Goal: Information Seeking & Learning: Learn about a topic

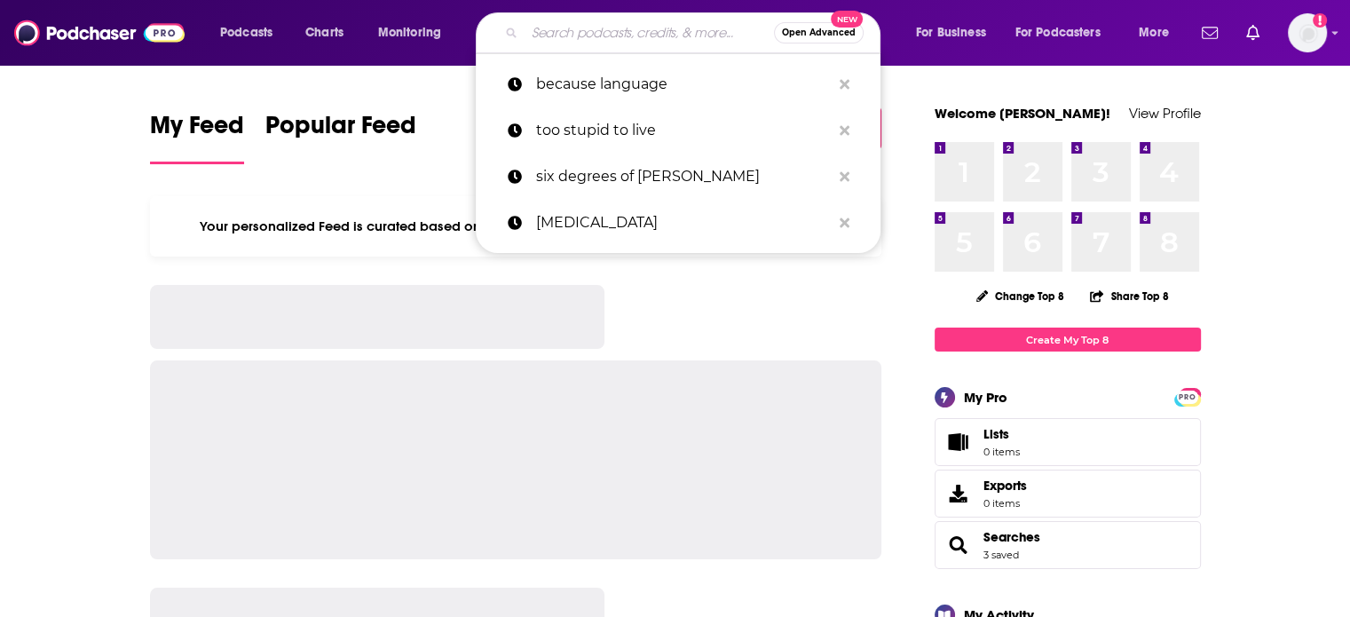
click at [587, 36] on input "Search podcasts, credits, & more..." at bounding box center [648, 33] width 249 height 28
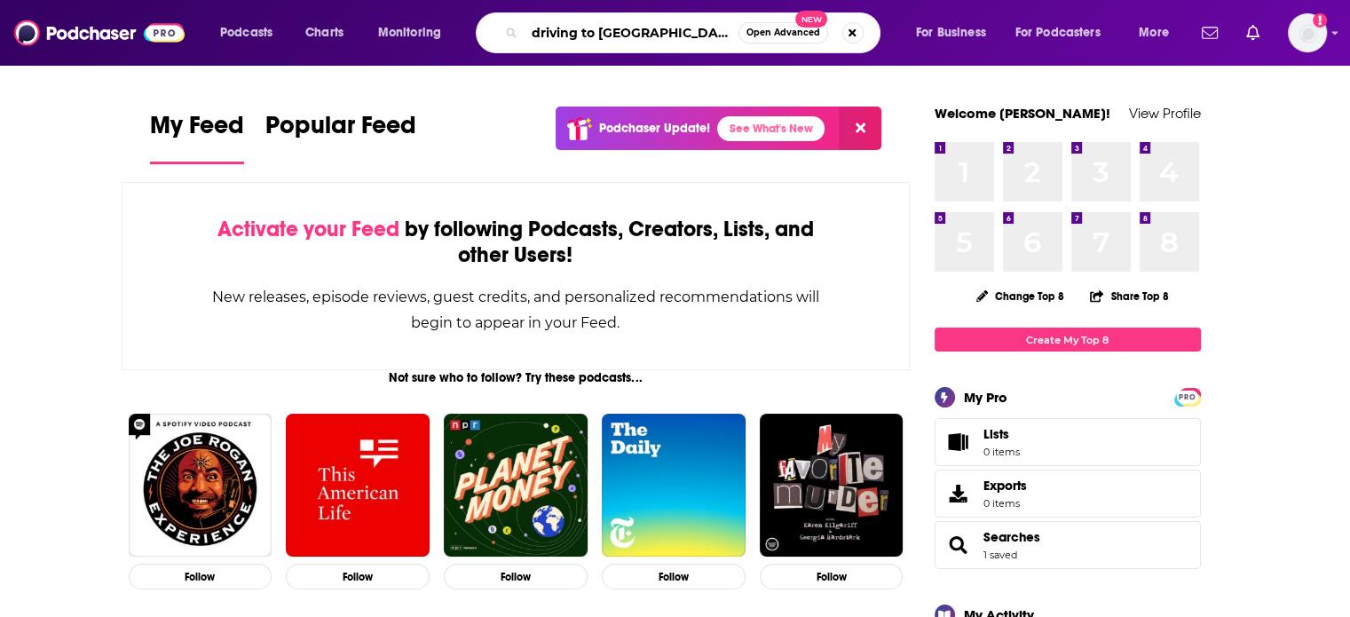
type input "driving to [GEOGRAPHIC_DATA]"
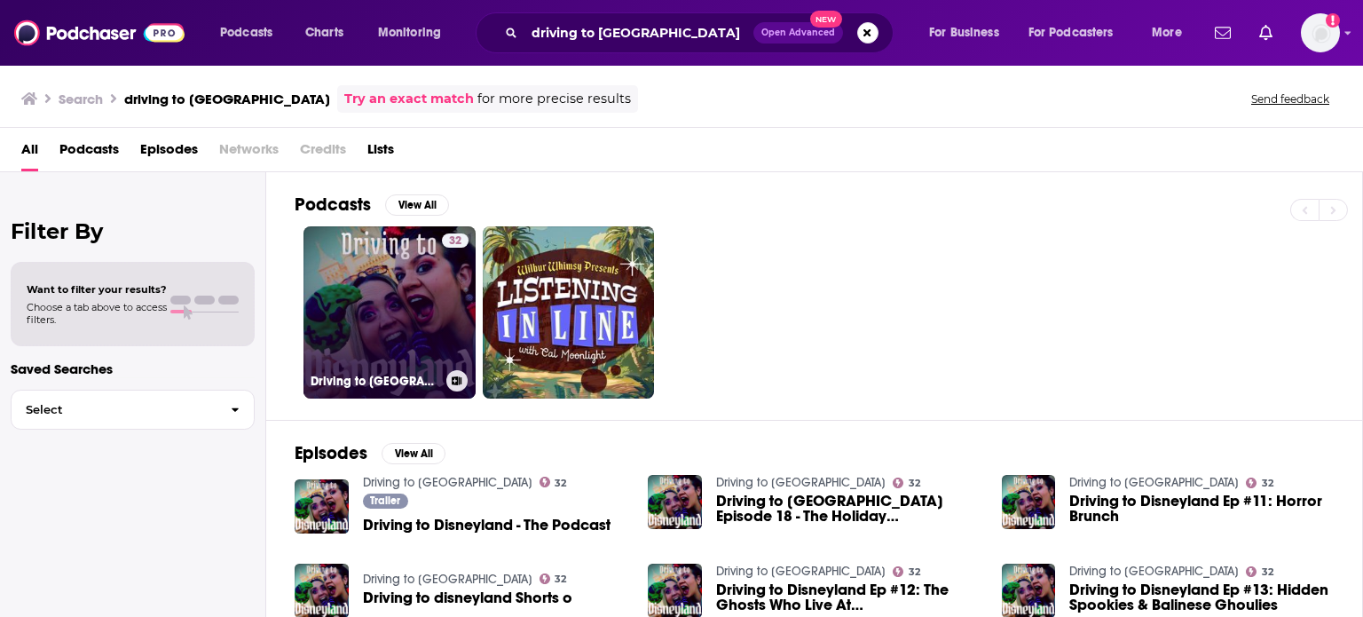
click at [421, 294] on link "32 Driving to [GEOGRAPHIC_DATA]" at bounding box center [389, 312] width 172 height 172
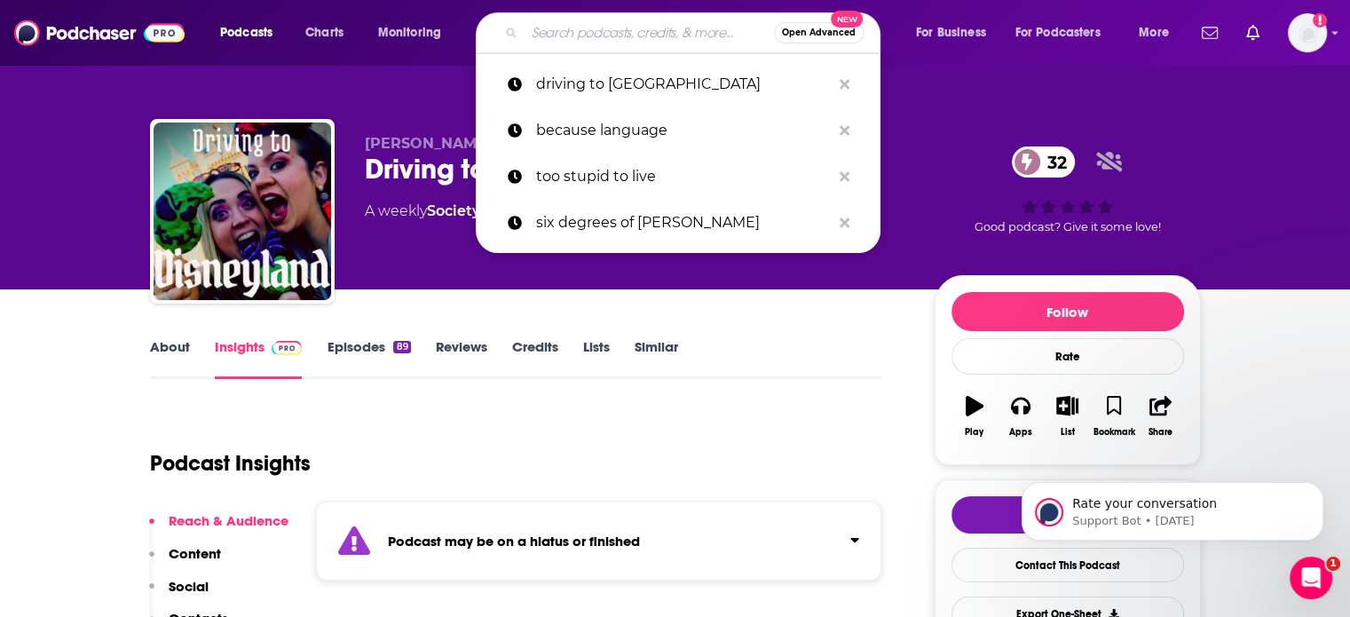
click at [614, 27] on input "Search podcasts, credits, & more..." at bounding box center [648, 33] width 249 height 28
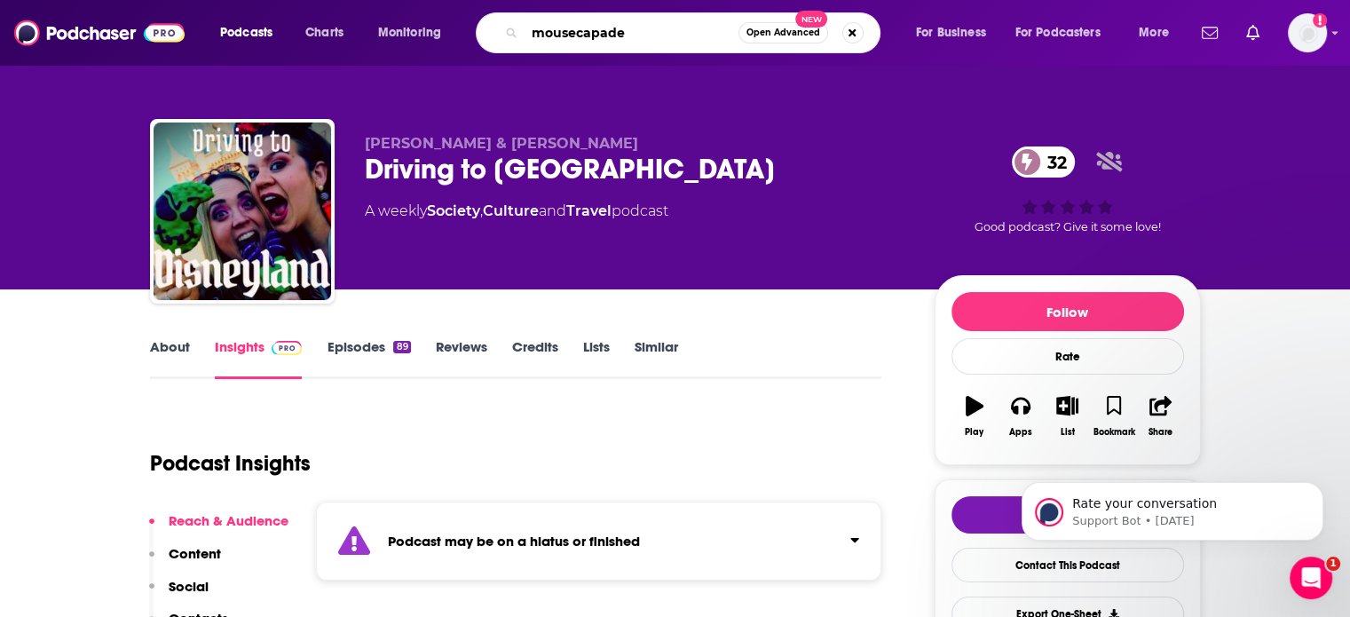
type input "mousecapades"
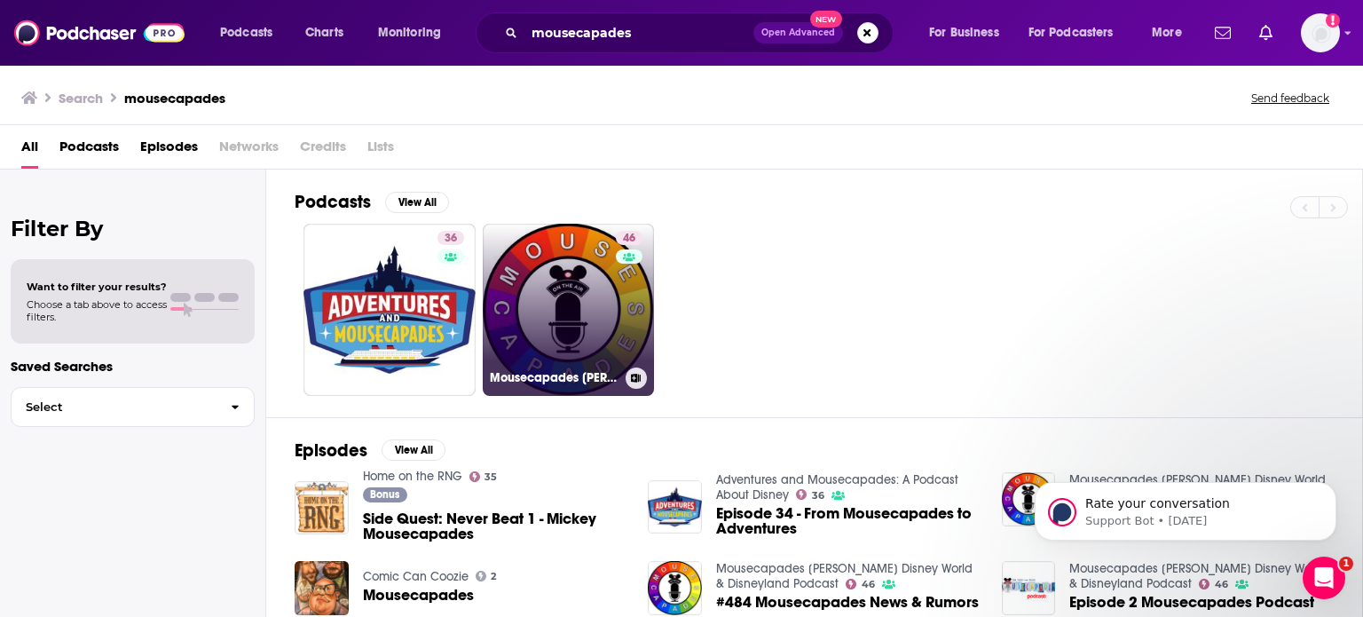
click at [562, 289] on link "46 Mousecapades [PERSON_NAME] Disney World & Disneyland Podcast" at bounding box center [569, 310] width 172 height 172
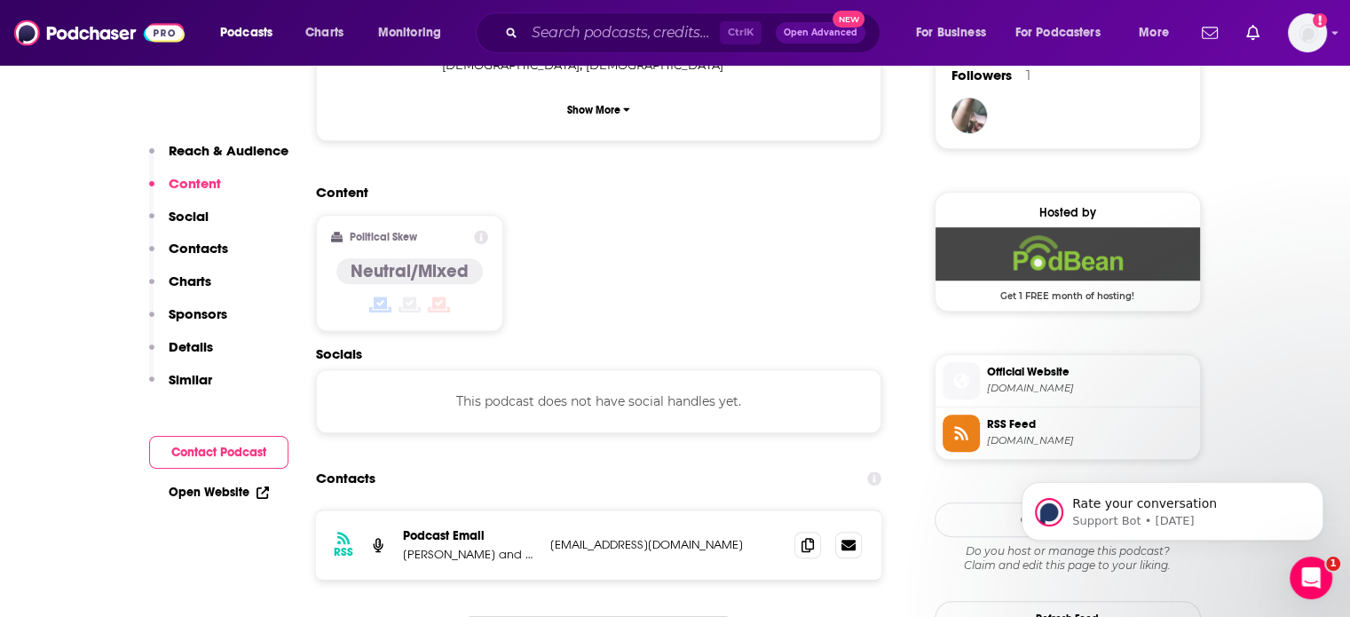
scroll to position [1326, 0]
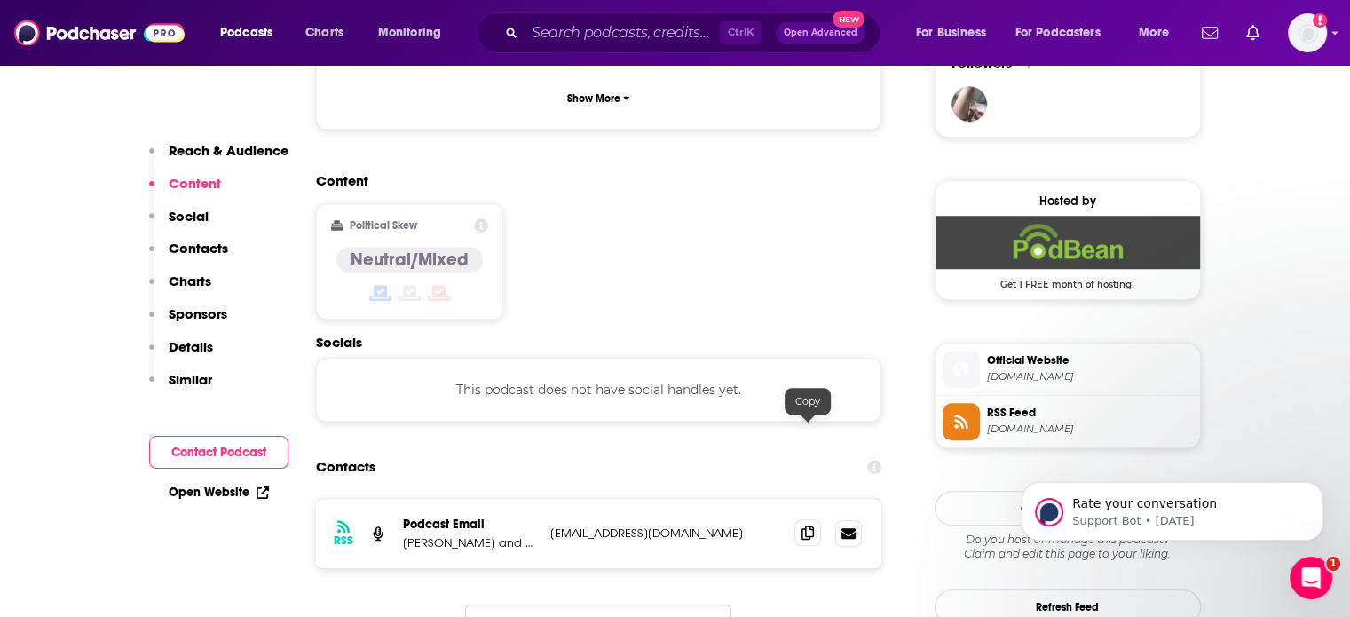
click at [802, 525] on icon at bounding box center [807, 532] width 12 height 14
click at [618, 33] on input "Search podcasts, credits, & more..." at bounding box center [621, 33] width 195 height 28
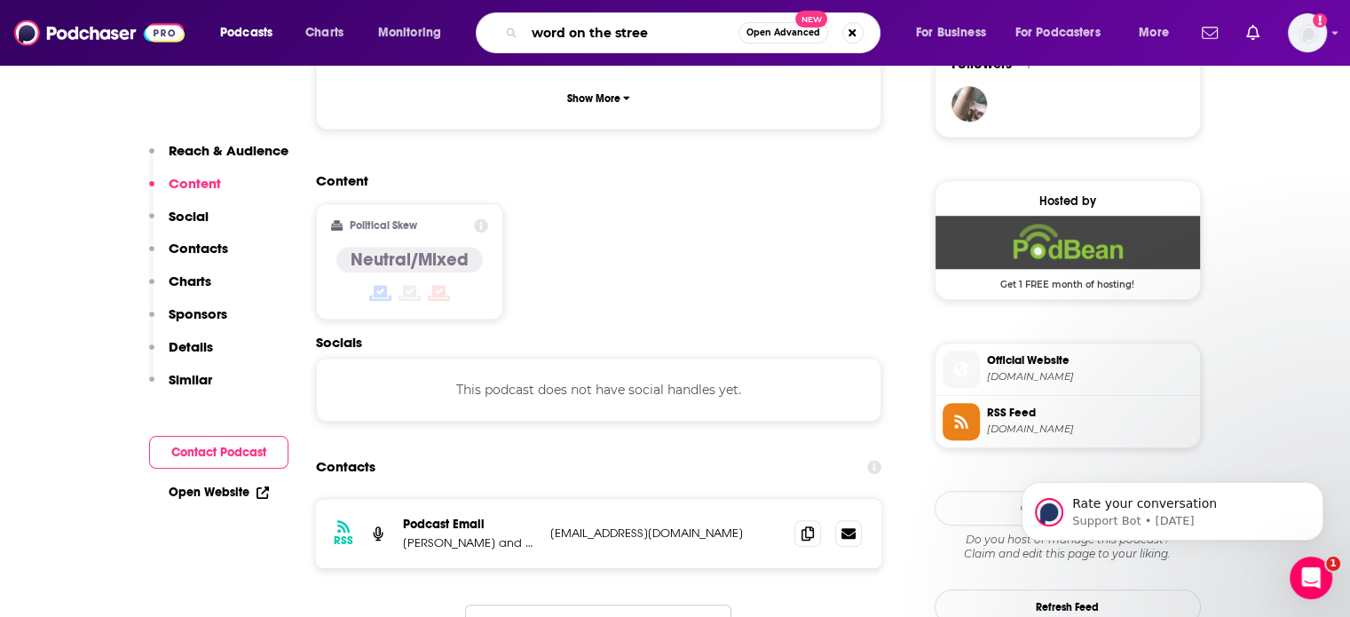
type input "word on the street"
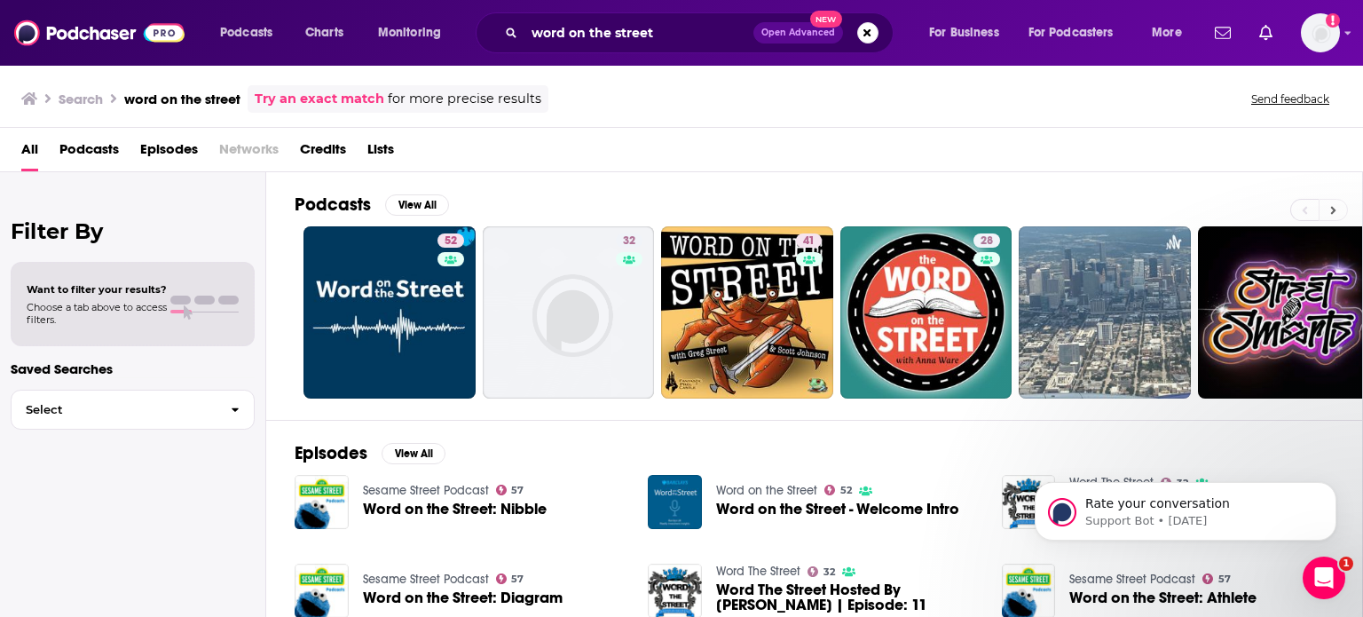
click at [1335, 215] on icon at bounding box center [1333, 210] width 6 height 12
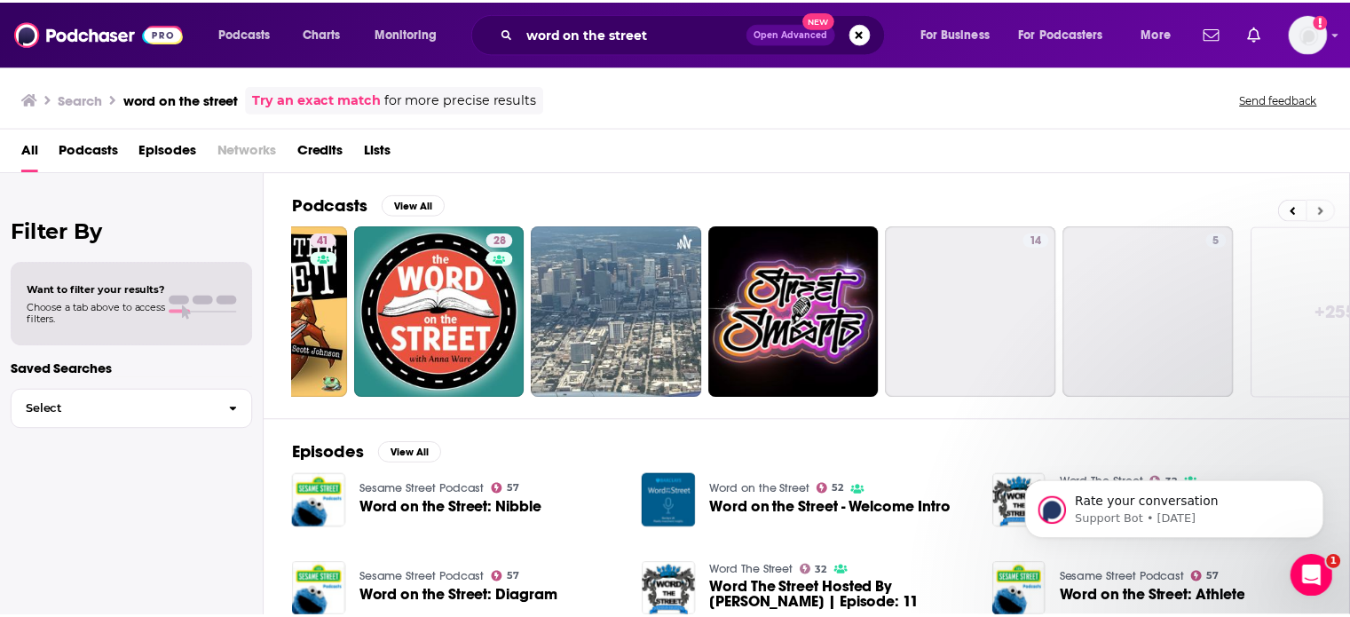
scroll to position [0, 561]
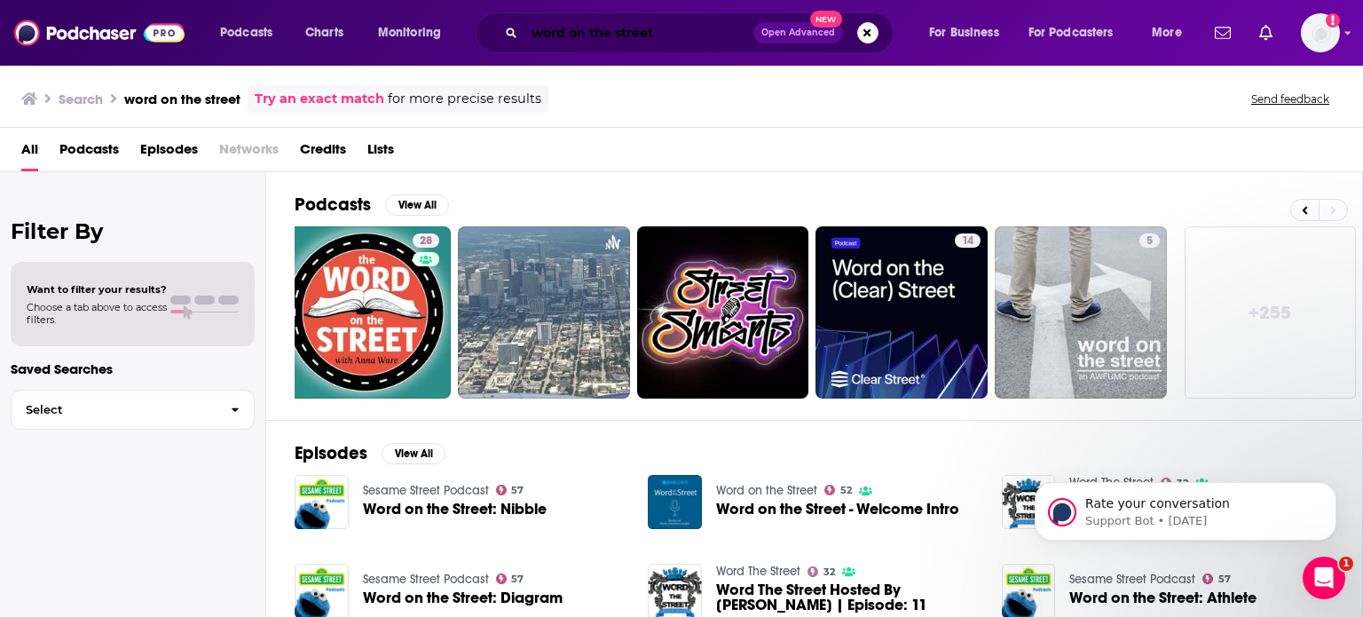
click at [718, 33] on input "word on the street" at bounding box center [638, 33] width 229 height 28
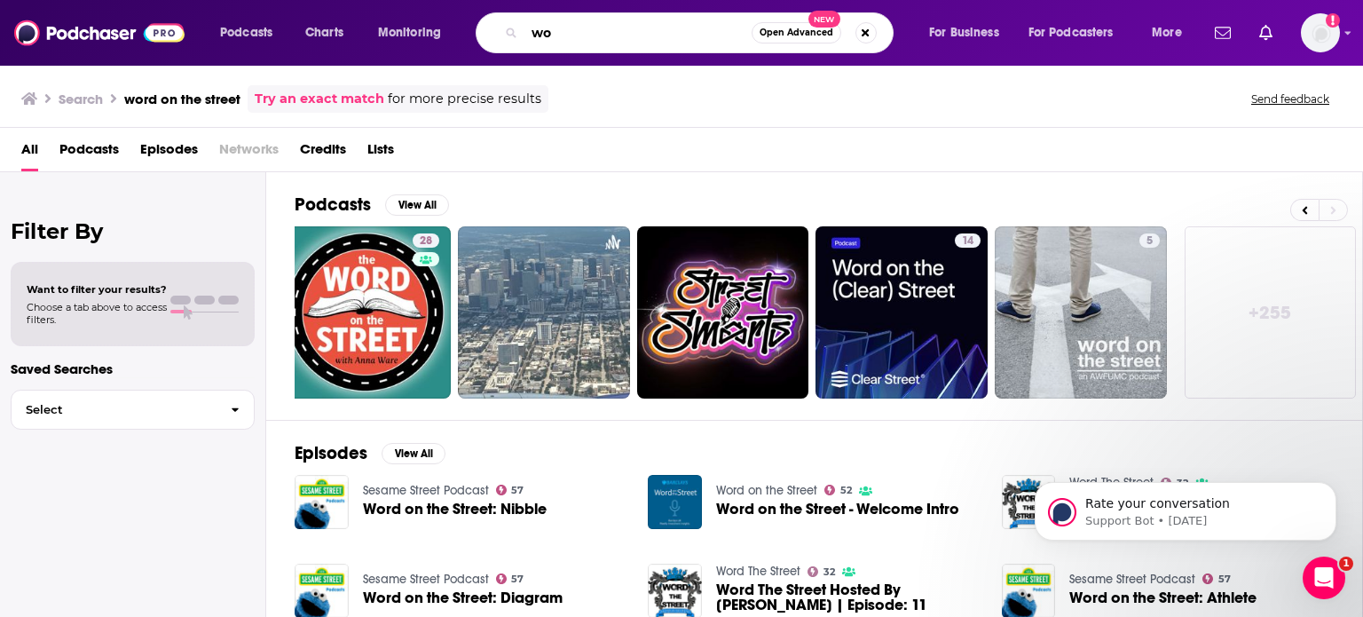
type input "w"
type input "the castle collective"
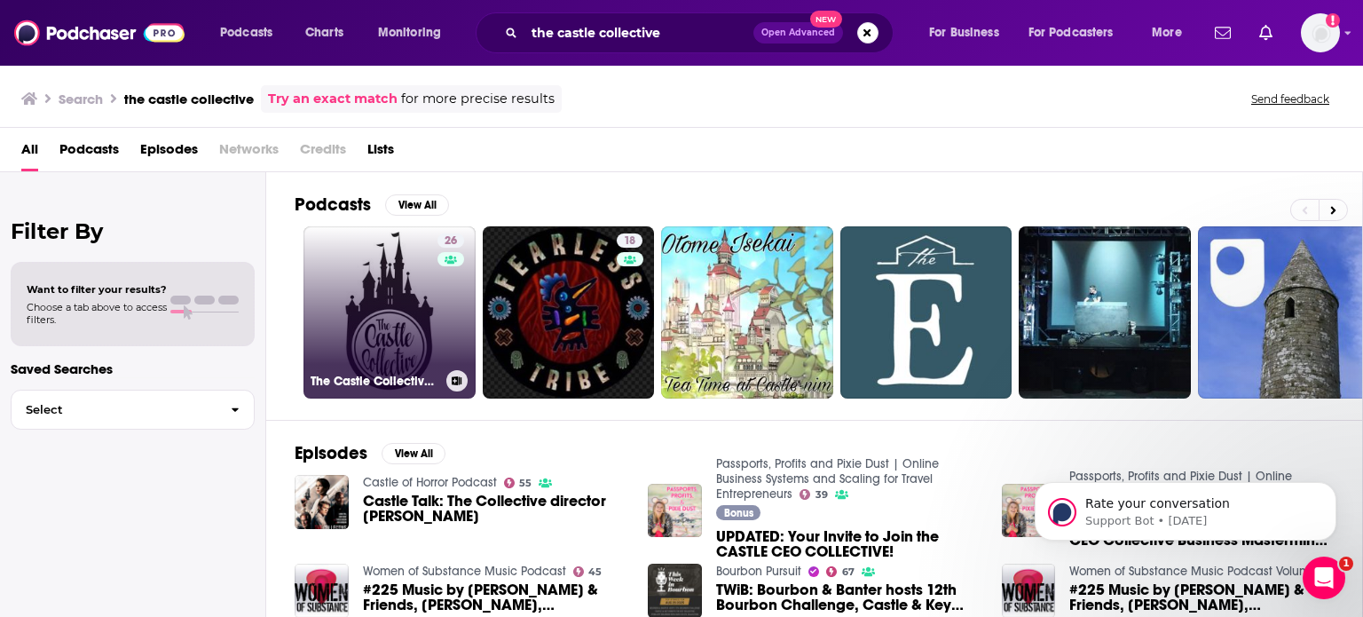
click at [364, 313] on link "26 The Castle Collective - A podcast for Disneyland fans" at bounding box center [389, 312] width 172 height 172
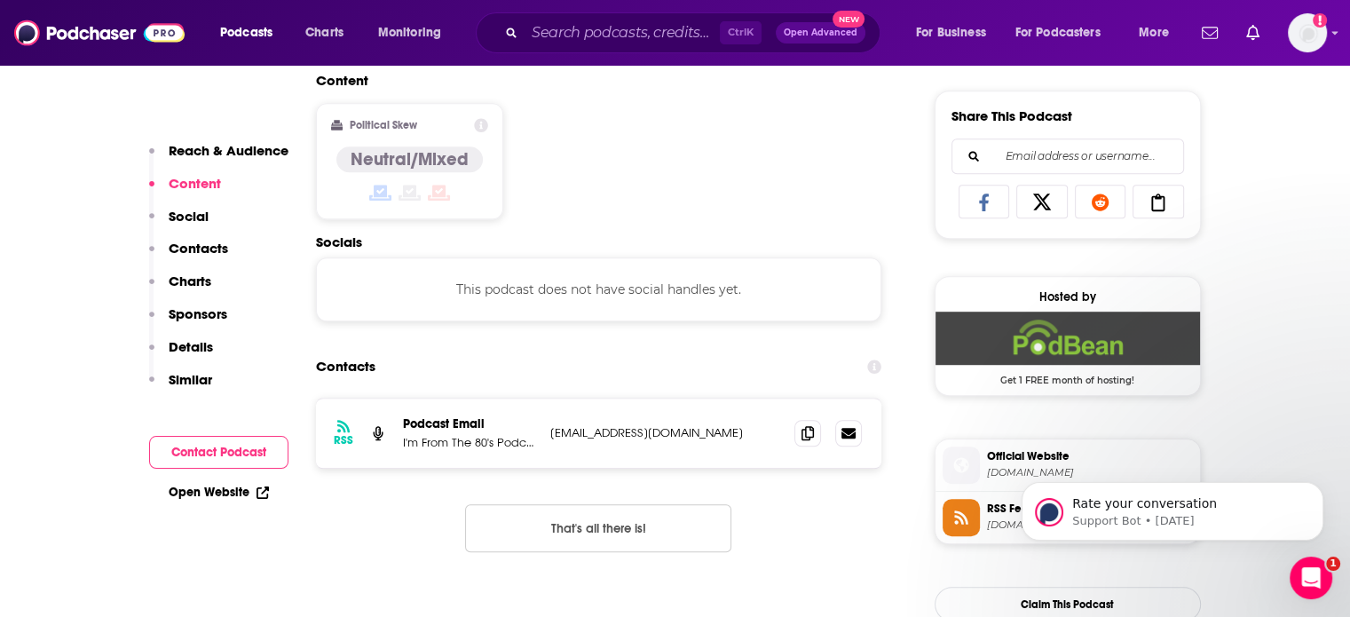
scroll to position [1123, 0]
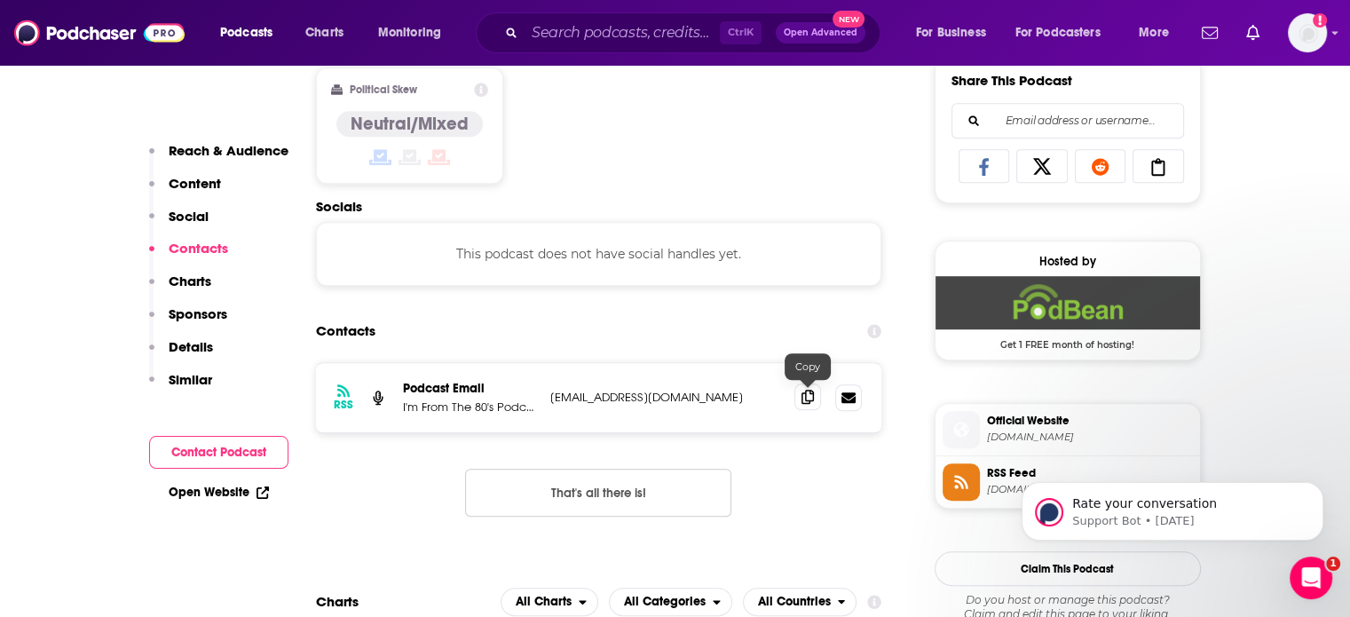
click at [812, 391] on icon at bounding box center [807, 397] width 12 height 14
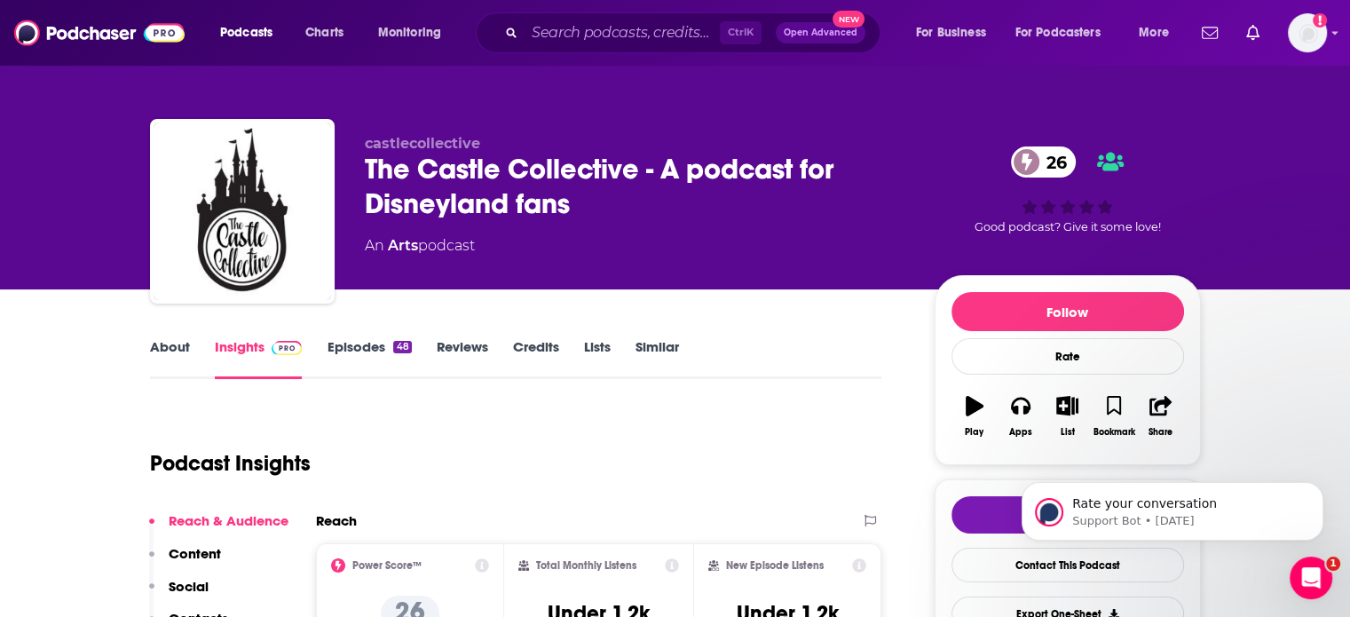
scroll to position [43, 0]
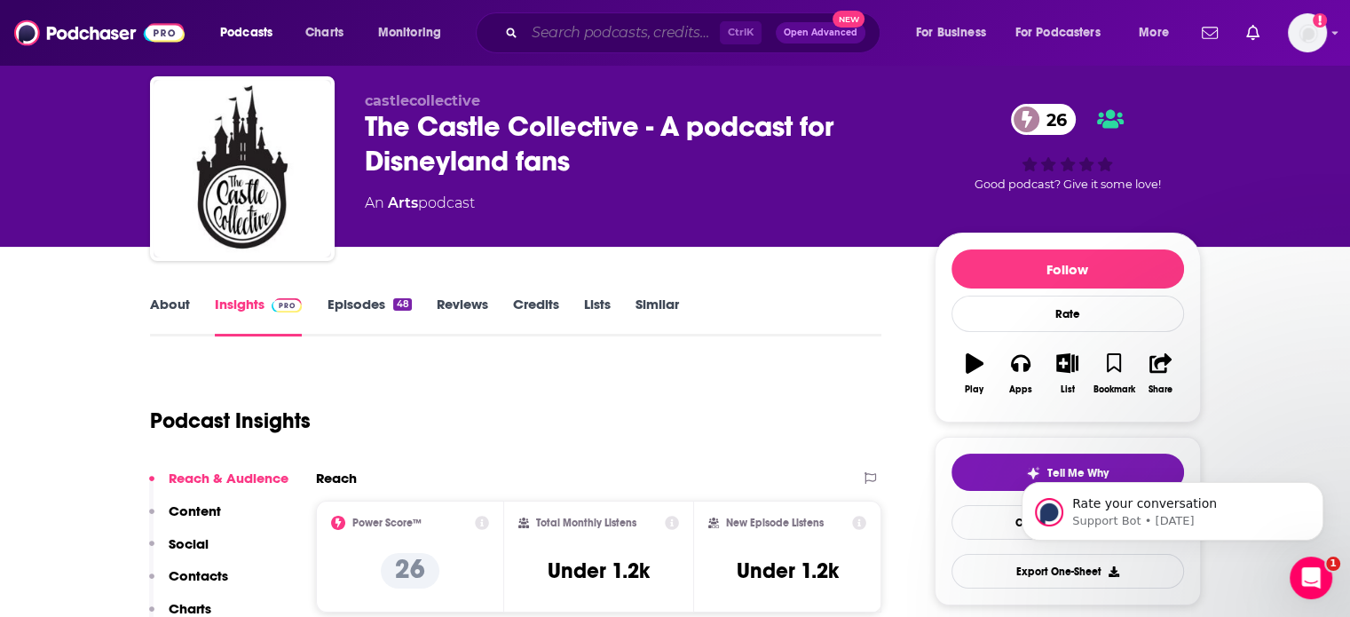
click at [623, 34] on input "Search podcasts, credits, & more..." at bounding box center [621, 33] width 195 height 28
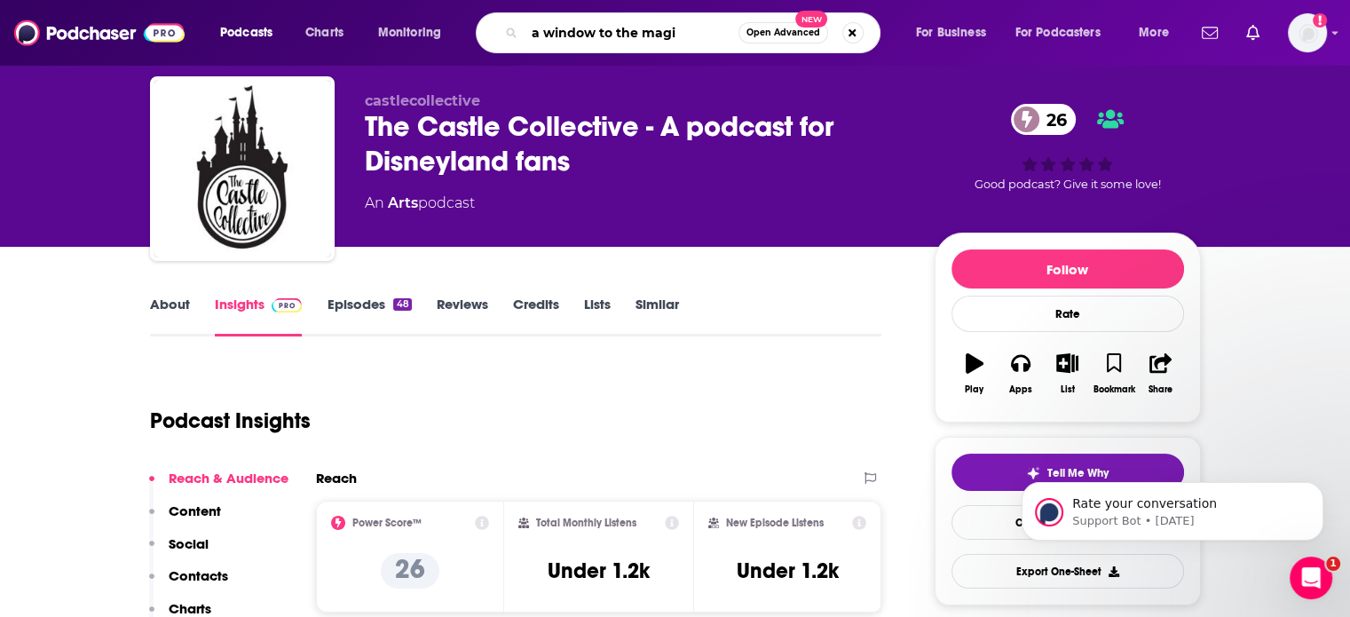
type input "a window to the magic"
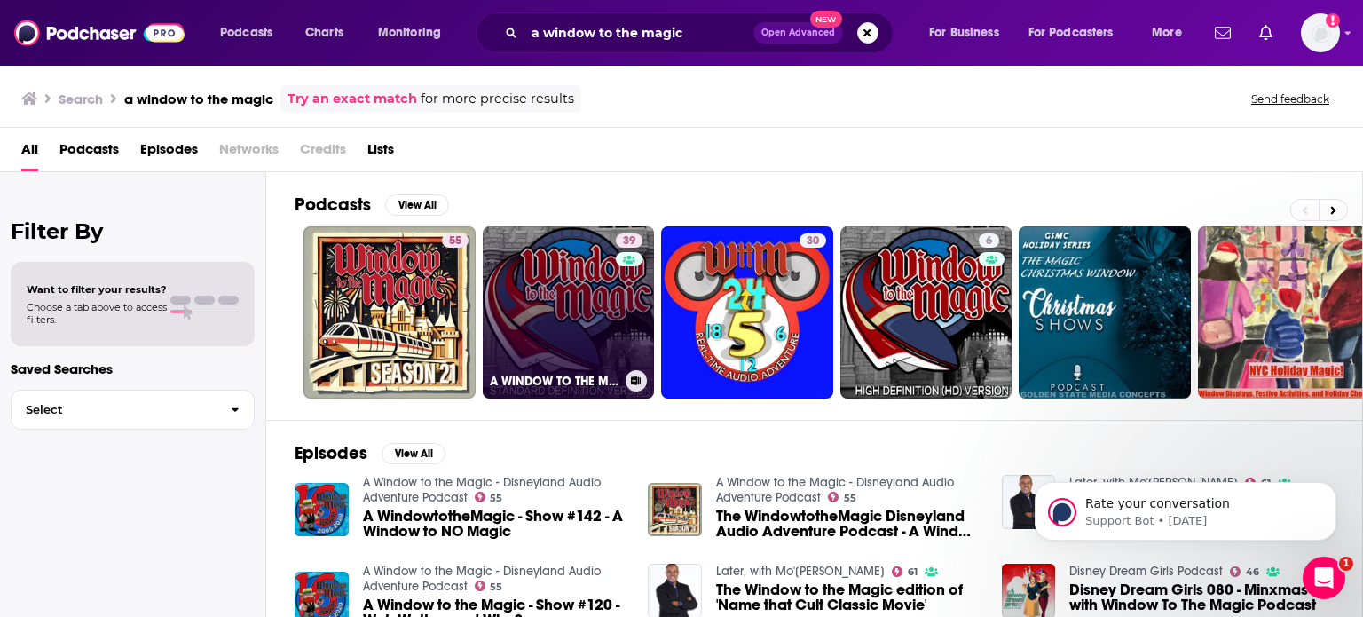
click at [603, 301] on link "39 A WINDOW TO THE MAGIC: VIDEOCAST (standard definition)" at bounding box center [569, 312] width 172 height 172
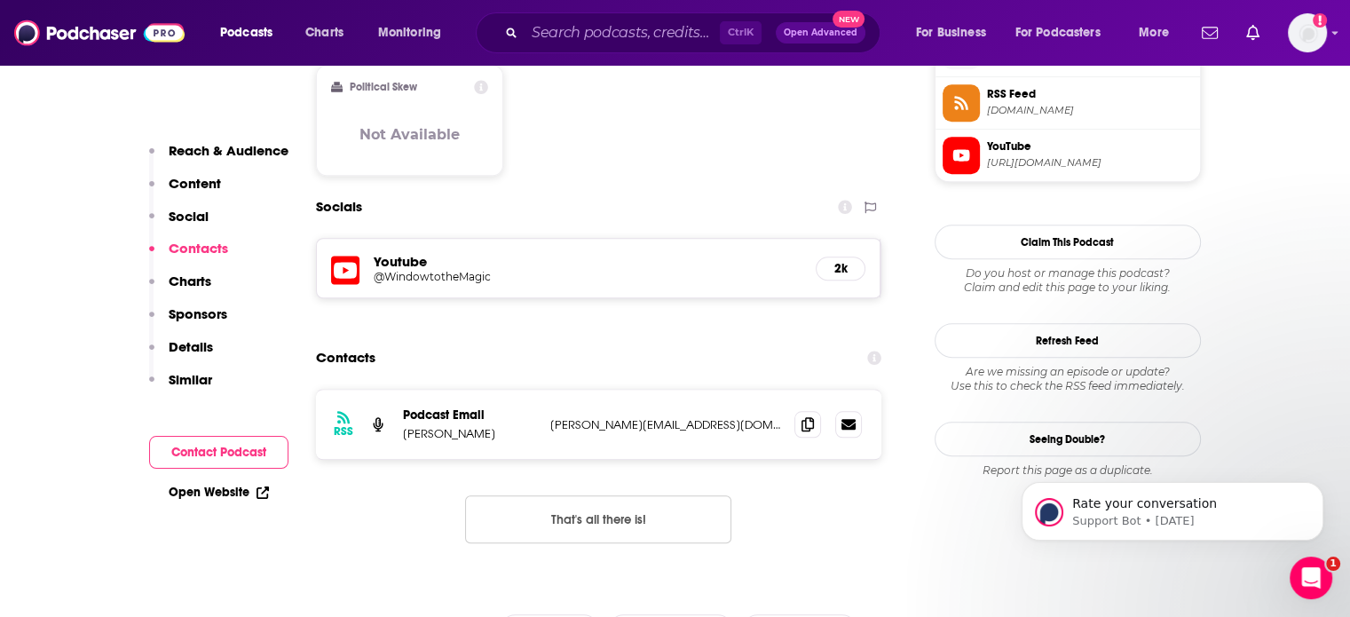
scroll to position [1514, 0]
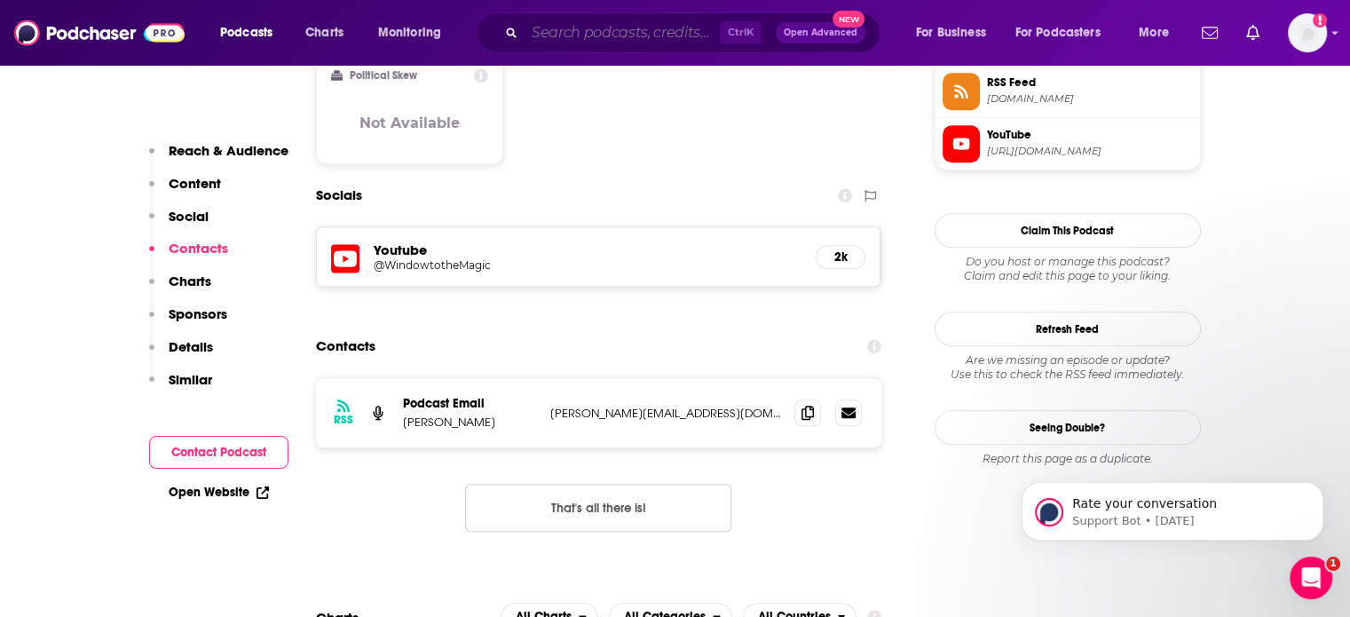
click at [667, 43] on input "Search podcasts, credits, & more..." at bounding box center [621, 33] width 195 height 28
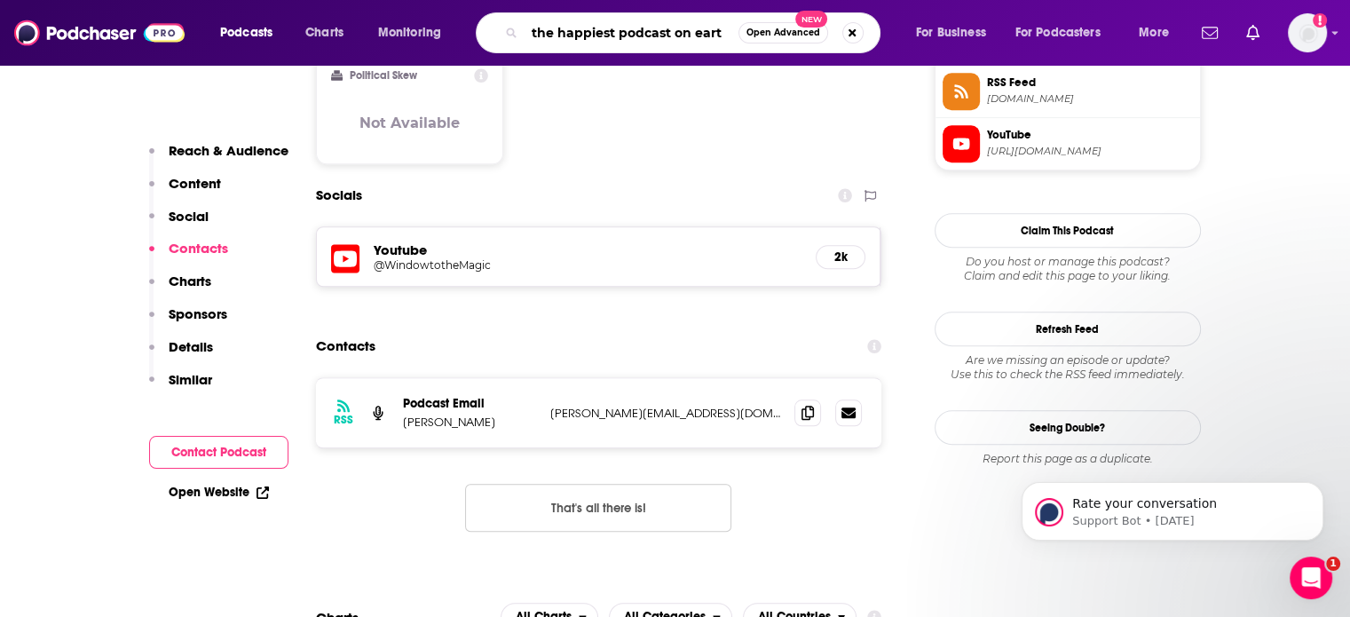
type input "the happiest podcast on earth"
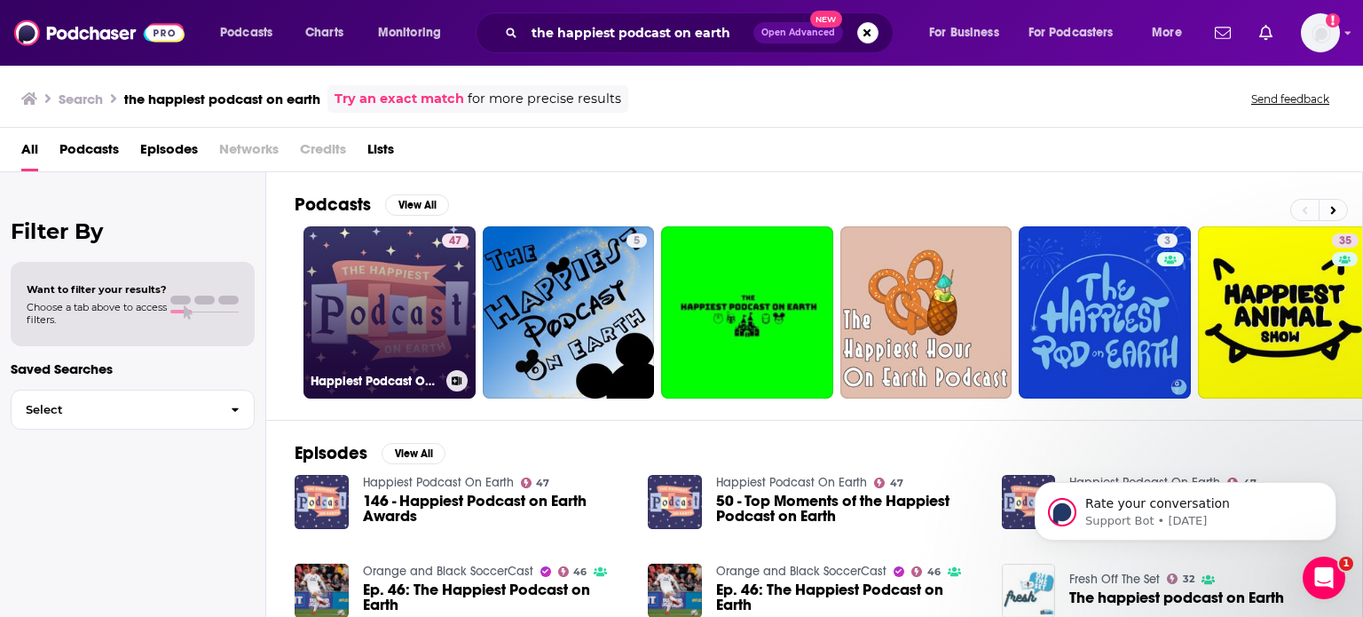
click at [438, 272] on link "47 Happiest Podcast On Earth" at bounding box center [389, 312] width 172 height 172
